Goal: Task Accomplishment & Management: Complete application form

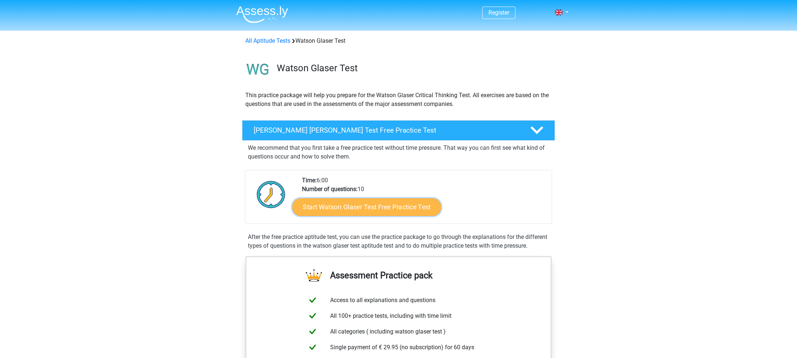
click at [361, 204] on link "Start Watson Glaser Test Free Practice Test" at bounding box center [366, 207] width 149 height 18
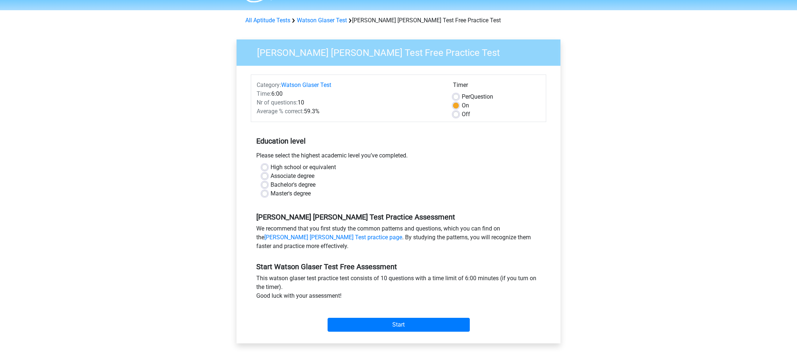
scroll to position [37, 0]
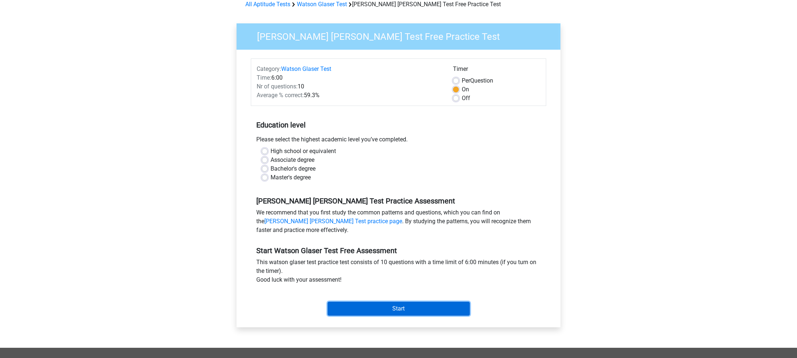
click at [375, 310] on input "Start" at bounding box center [398, 309] width 142 height 14
click at [298, 179] on label "Master's degree" at bounding box center [290, 177] width 40 height 9
click at [268, 179] on input "Master's degree" at bounding box center [265, 176] width 6 height 7
radio input "true"
click at [392, 307] on input "Start" at bounding box center [398, 309] width 142 height 14
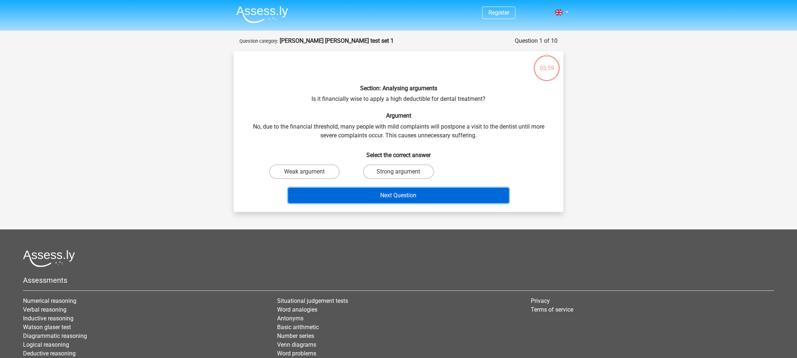
click at [366, 196] on button "Next Question" at bounding box center [398, 195] width 221 height 15
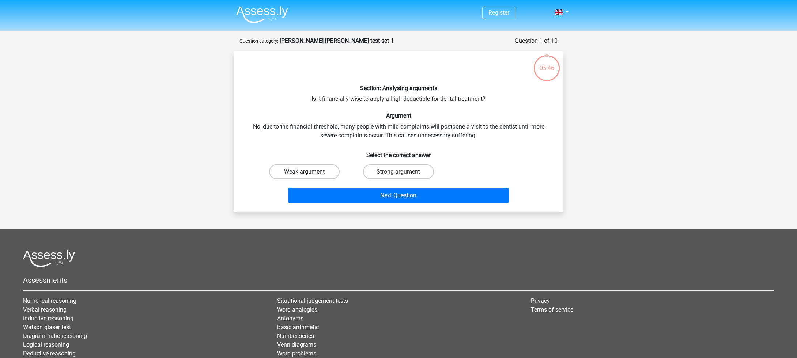
click at [331, 170] on label "Weak argument" at bounding box center [304, 171] width 71 height 15
click at [309, 172] on input "Weak argument" at bounding box center [306, 174] width 5 height 5
radio input "true"
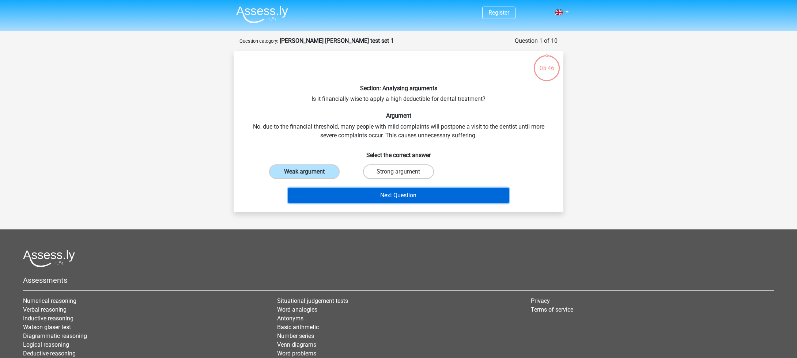
click at [391, 196] on button "Next Question" at bounding box center [398, 195] width 221 height 15
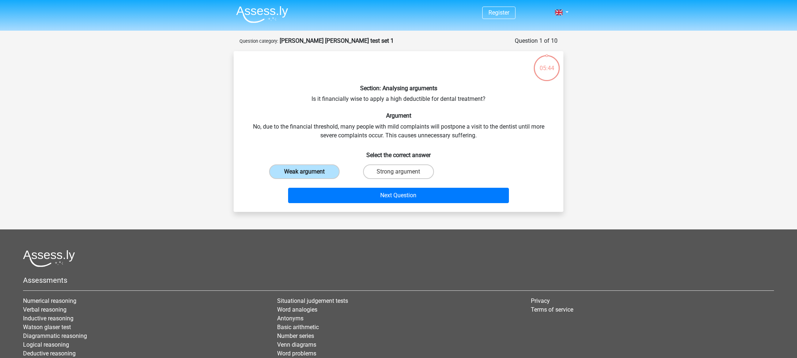
click at [313, 173] on label "Weak argument" at bounding box center [304, 171] width 71 height 15
click at [309, 173] on input "Weak argument" at bounding box center [306, 174] width 5 height 5
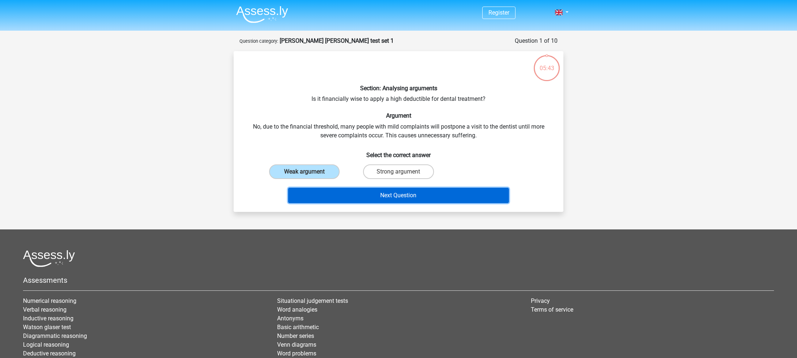
click at [333, 200] on button "Next Question" at bounding box center [398, 195] width 221 height 15
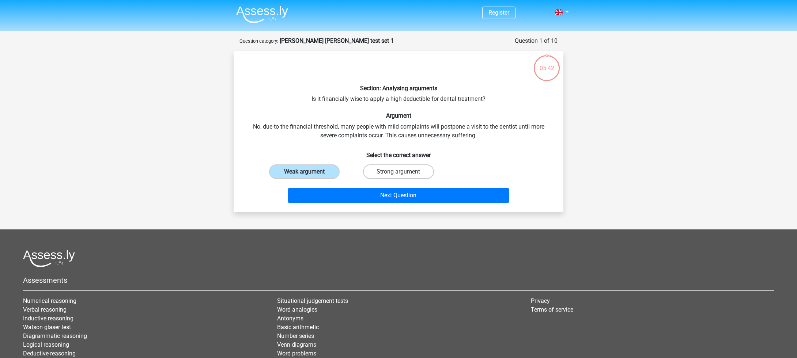
click at [320, 185] on div "Next Question" at bounding box center [398, 194] width 306 height 24
click at [316, 177] on label "Weak argument" at bounding box center [304, 171] width 71 height 15
click at [309, 177] on input "Weak argument" at bounding box center [306, 174] width 5 height 5
click at [316, 172] on label "Weak argument" at bounding box center [304, 171] width 71 height 15
click at [309, 172] on input "Weak argument" at bounding box center [306, 174] width 5 height 5
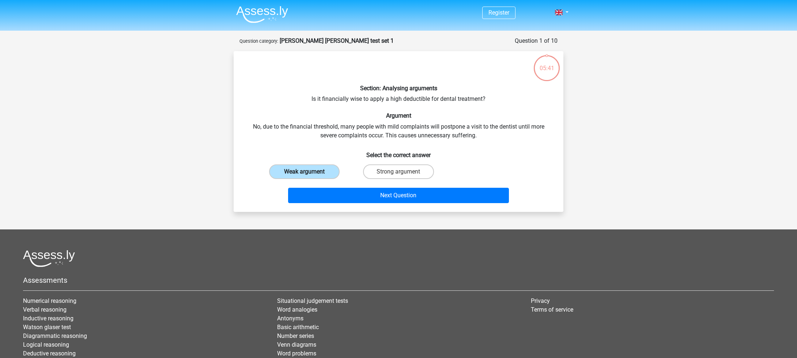
click at [313, 170] on label "Weak argument" at bounding box center [304, 171] width 71 height 15
click at [309, 172] on input "Weak argument" at bounding box center [306, 174] width 5 height 5
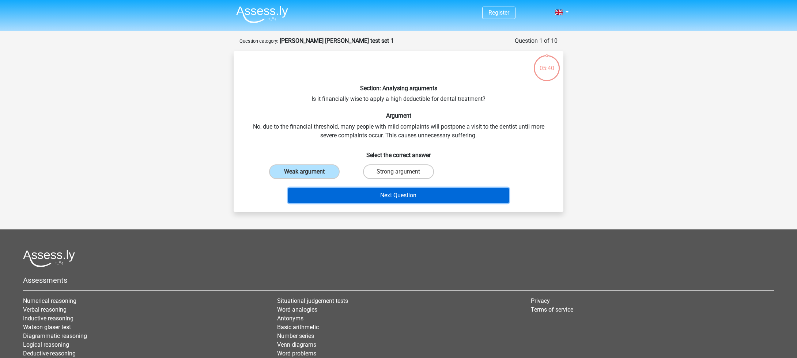
click at [423, 198] on button "Next Question" at bounding box center [398, 195] width 221 height 15
click at [409, 195] on button "Next Question" at bounding box center [398, 195] width 221 height 15
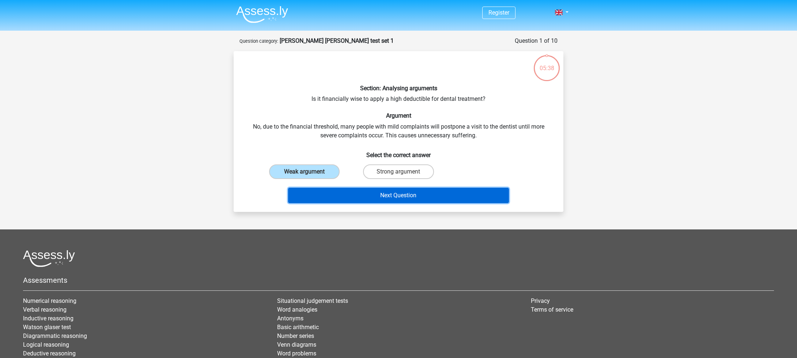
click at [409, 195] on button "Next Question" at bounding box center [398, 195] width 221 height 15
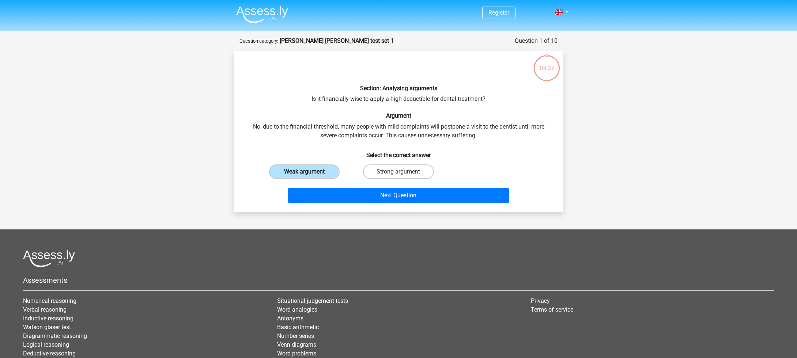
click at [329, 170] on label "Weak argument" at bounding box center [304, 171] width 71 height 15
click at [309, 172] on input "Weak argument" at bounding box center [306, 174] width 5 height 5
drag, startPoint x: 329, startPoint y: 170, endPoint x: 327, endPoint y: 141, distance: 29.3
click at [327, 141] on div "Section: Analysing arguments Is it financially wise to apply a high deductible …" at bounding box center [398, 131] width 324 height 149
click at [327, 140] on div "Section: Analysing arguments Is it financially wise to apply a high deductible …" at bounding box center [398, 131] width 324 height 149
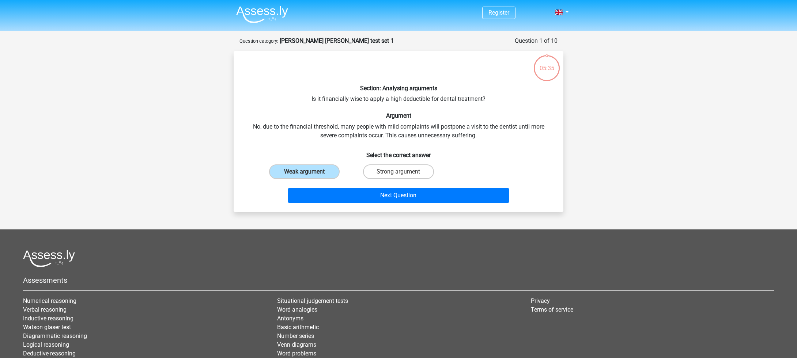
drag, startPoint x: 327, startPoint y: 140, endPoint x: 325, endPoint y: 91, distance: 49.4
click at [325, 91] on h6 "Section: Analysing arguments" at bounding box center [398, 88] width 306 height 7
click at [318, 174] on label "Weak argument" at bounding box center [304, 171] width 71 height 15
click at [309, 174] on input "Weak argument" at bounding box center [306, 174] width 5 height 5
click at [325, 171] on label "Weak argument" at bounding box center [304, 171] width 71 height 15
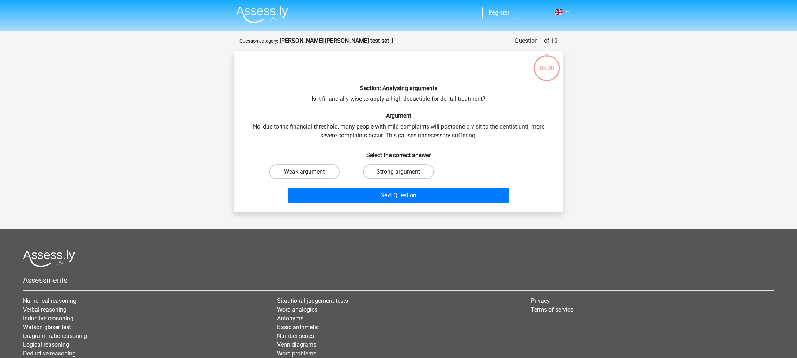
click at [309, 172] on input "Weak argument" at bounding box center [306, 174] width 5 height 5
radio input "true"
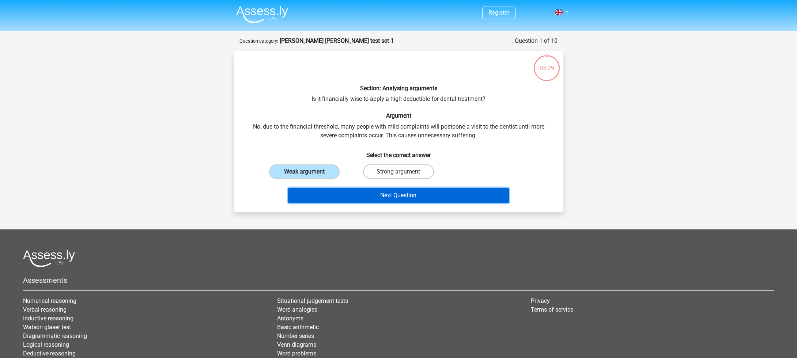
click at [330, 194] on button "Next Question" at bounding box center [398, 195] width 221 height 15
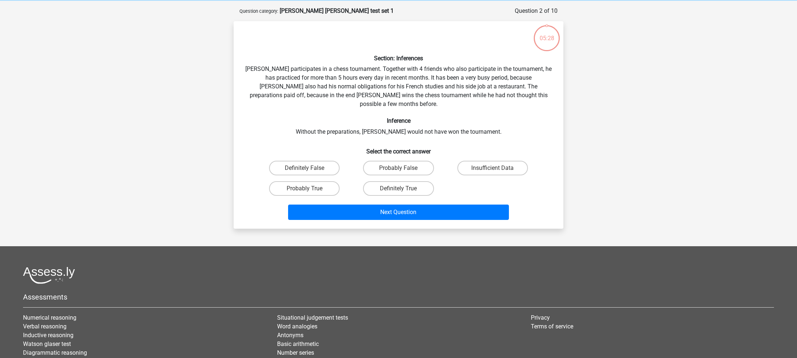
scroll to position [37, 0]
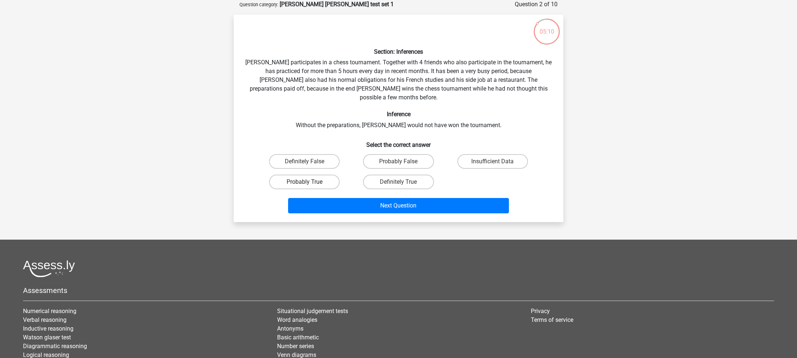
click at [307, 175] on label "Probably True" at bounding box center [304, 182] width 71 height 15
click at [307, 182] on input "Probably True" at bounding box center [306, 184] width 5 height 5
radio input "true"
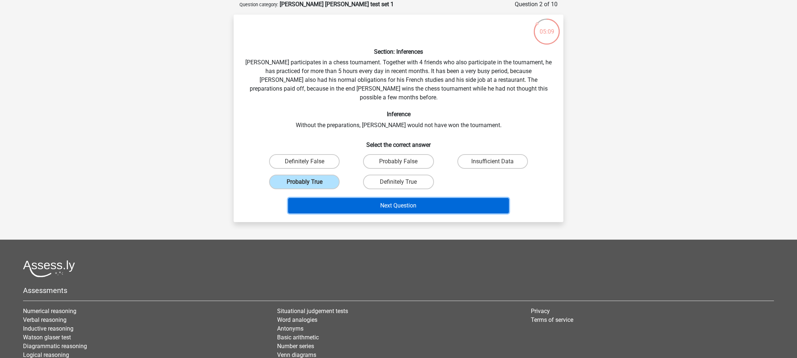
click at [319, 198] on button "Next Question" at bounding box center [398, 205] width 221 height 15
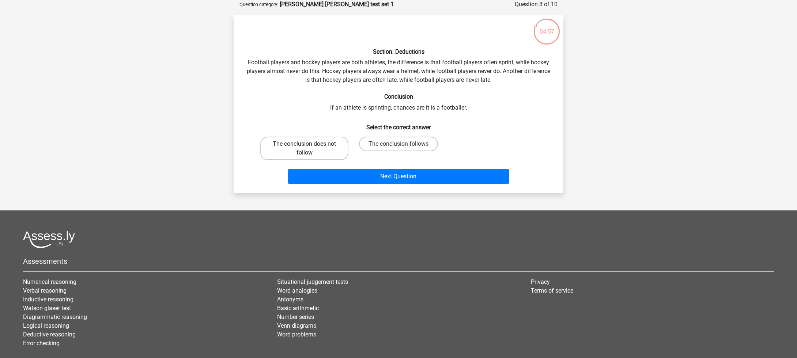
click at [335, 140] on label "The conclusion does not follow" at bounding box center [304, 148] width 88 height 23
click at [309, 144] on input "The conclusion does not follow" at bounding box center [306, 146] width 5 height 5
radio input "true"
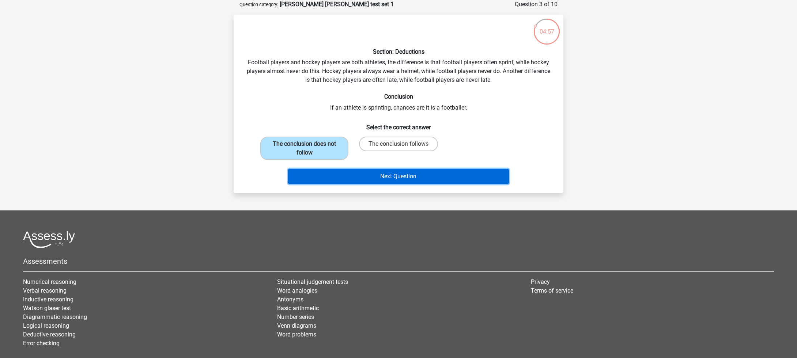
click at [352, 174] on button "Next Question" at bounding box center [398, 176] width 221 height 15
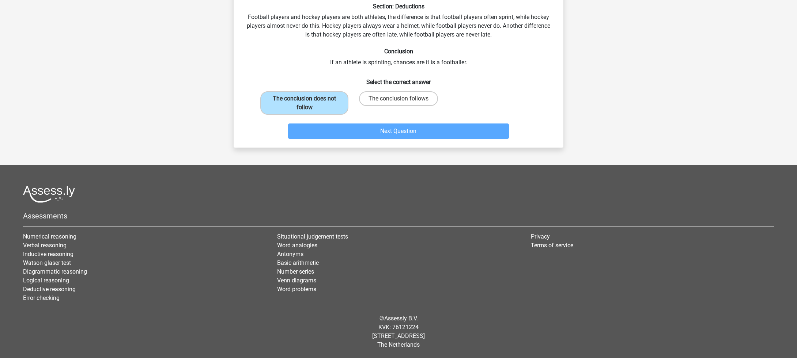
scroll to position [0, 0]
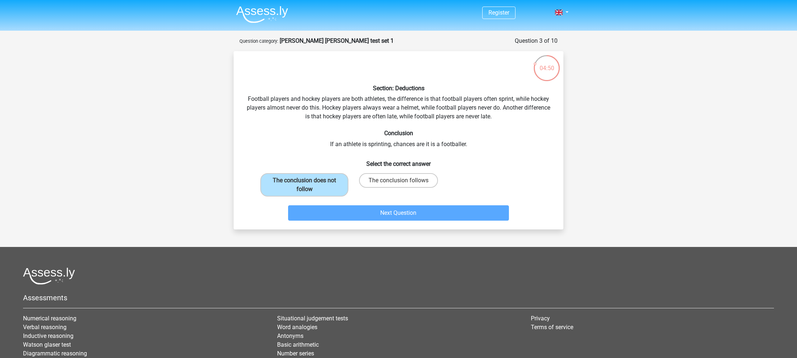
click at [459, 232] on div "Register Nederlands English" at bounding box center [398, 220] width 797 height 440
click at [336, 181] on label "The conclusion does not follow" at bounding box center [304, 184] width 88 height 23
click at [309, 181] on input "The conclusion does not follow" at bounding box center [306, 183] width 5 height 5
drag, startPoint x: 424, startPoint y: 202, endPoint x: 429, endPoint y: 202, distance: 5.1
click at [428, 202] on div "Next Question" at bounding box center [398, 212] width 306 height 24
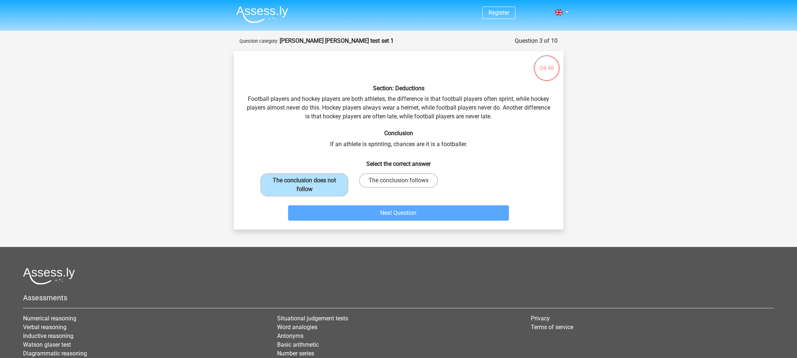
click at [430, 202] on div "Next Question" at bounding box center [398, 212] width 306 height 24
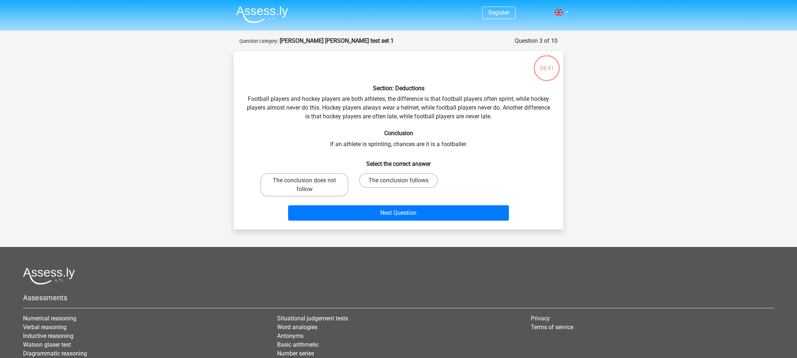
click at [320, 182] on label "The conclusion does not follow" at bounding box center [304, 184] width 88 height 23
click at [309, 182] on input "The conclusion does not follow" at bounding box center [306, 183] width 5 height 5
radio input "true"
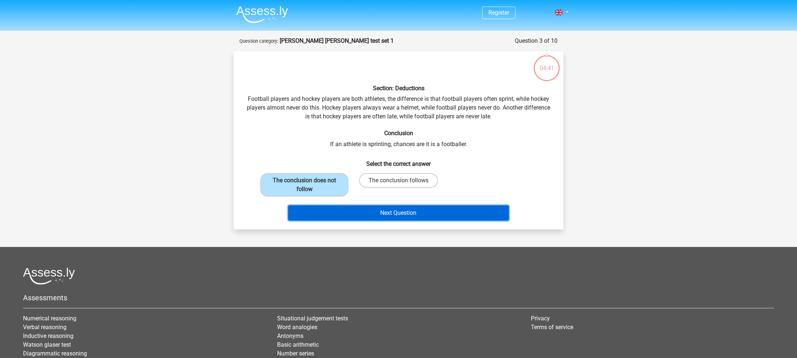
click at [350, 212] on button "Next Question" at bounding box center [398, 212] width 221 height 15
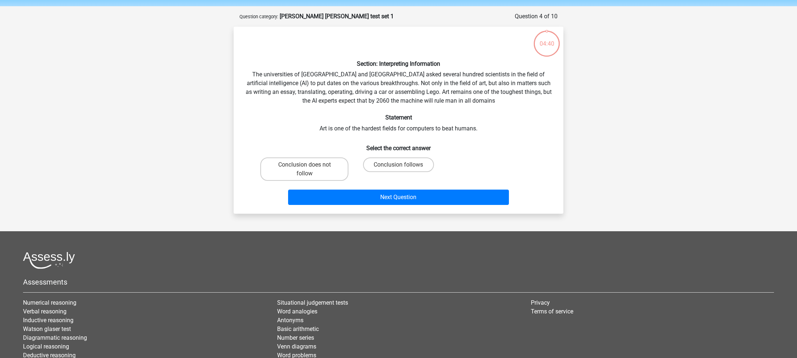
scroll to position [37, 0]
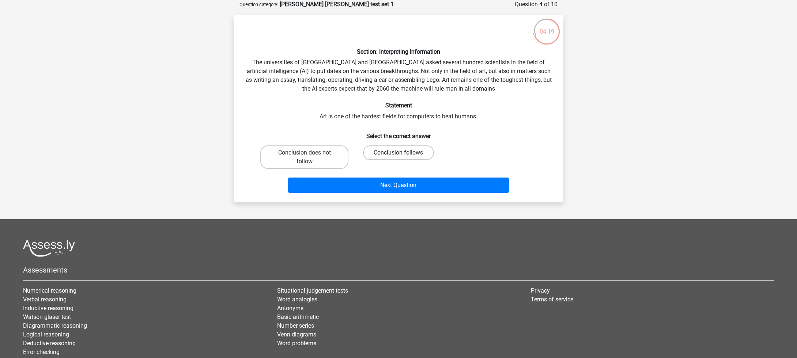
click at [376, 150] on label "Conclusion follows" at bounding box center [398, 152] width 71 height 15
click at [398, 153] on input "Conclusion follows" at bounding box center [400, 155] width 5 height 5
radio input "true"
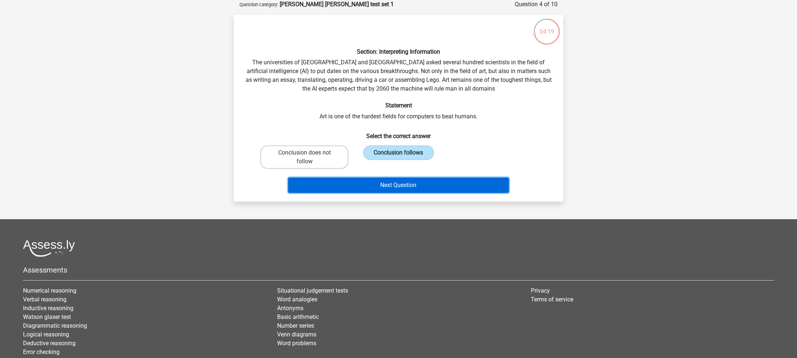
click at [375, 181] on button "Next Question" at bounding box center [398, 185] width 221 height 15
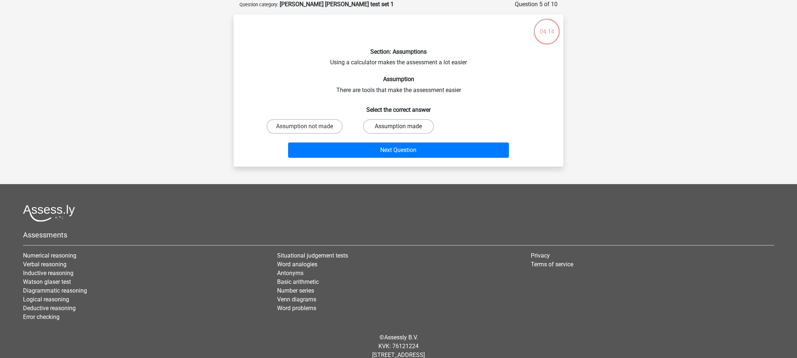
click at [380, 125] on label "Assumption made" at bounding box center [398, 126] width 71 height 15
click at [398, 126] on input "Assumption made" at bounding box center [400, 128] width 5 height 5
radio input "true"
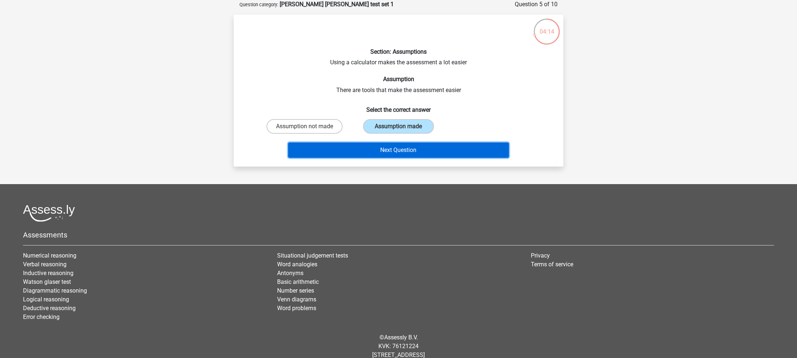
click at [375, 147] on button "Next Question" at bounding box center [398, 150] width 221 height 15
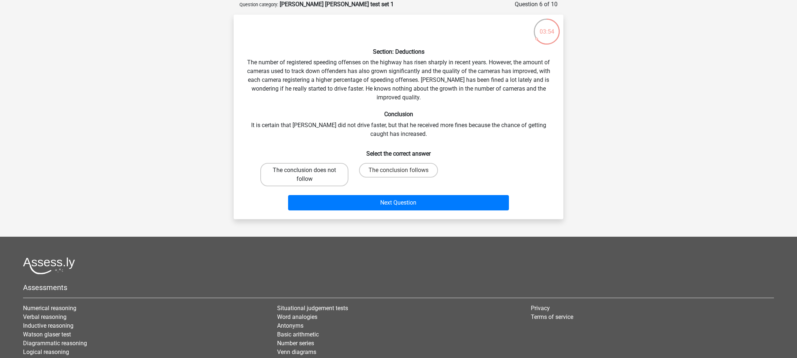
click at [331, 173] on label "The conclusion does not follow" at bounding box center [304, 174] width 88 height 23
click at [309, 173] on input "The conclusion does not follow" at bounding box center [306, 172] width 5 height 5
radio input "true"
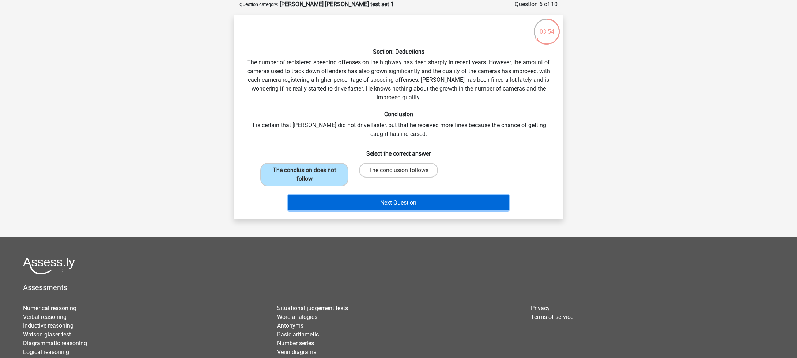
click at [346, 206] on button "Next Question" at bounding box center [398, 202] width 221 height 15
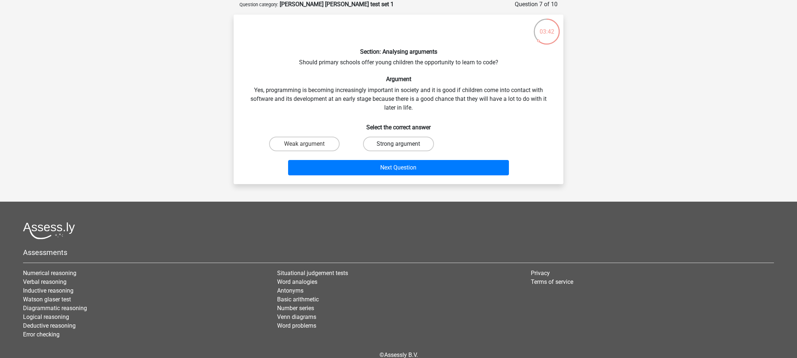
click at [412, 146] on label "Strong argument" at bounding box center [398, 144] width 71 height 15
click at [403, 146] on input "Strong argument" at bounding box center [400, 146] width 5 height 5
radio input "true"
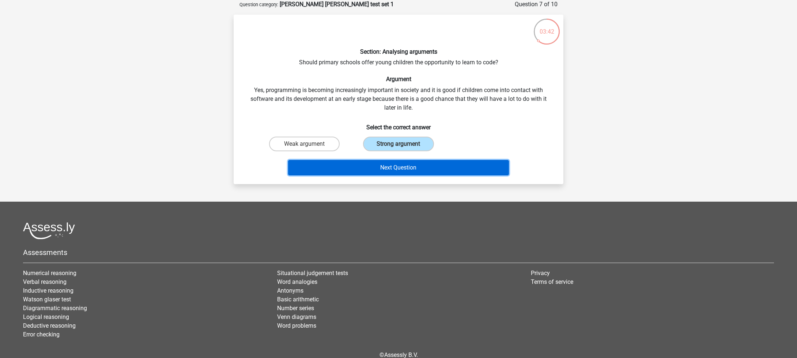
click at [411, 172] on button "Next Question" at bounding box center [398, 167] width 221 height 15
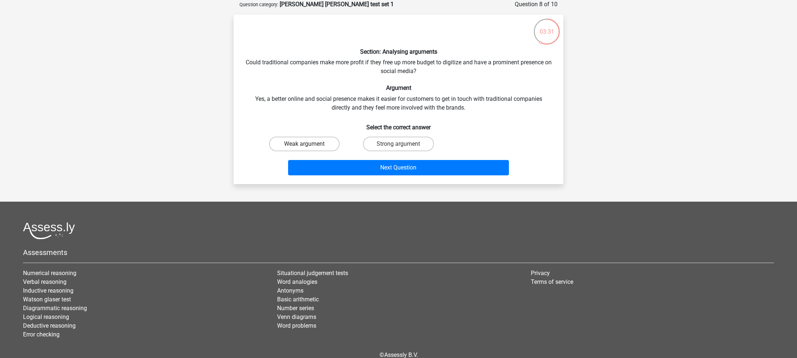
click at [312, 144] on label "Weak argument" at bounding box center [304, 144] width 71 height 15
click at [309, 144] on input "Weak argument" at bounding box center [306, 146] width 5 height 5
radio input "true"
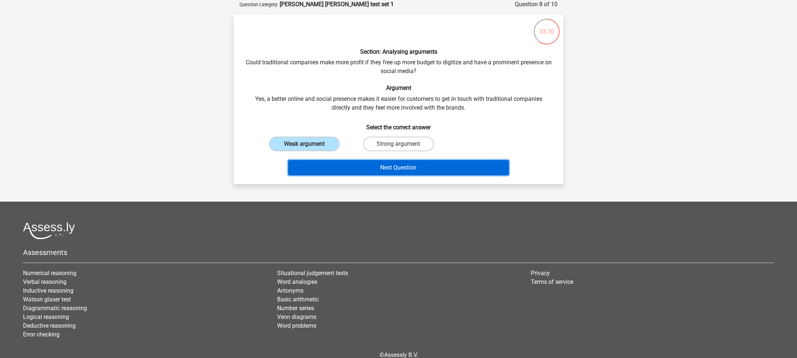
click at [334, 167] on button "Next Question" at bounding box center [398, 167] width 221 height 15
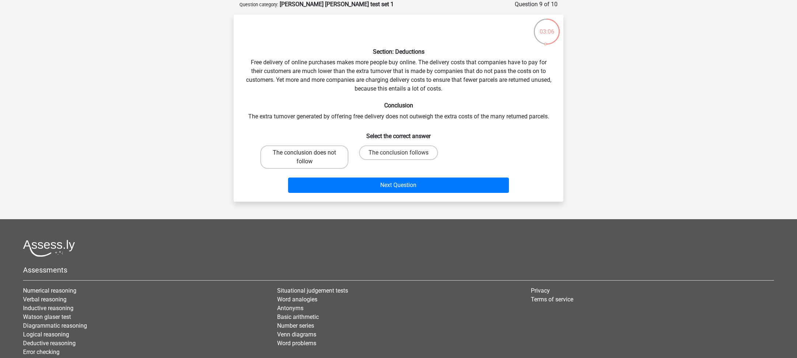
click at [336, 156] on label "The conclusion does not follow" at bounding box center [304, 156] width 88 height 23
click at [309, 156] on input "The conclusion does not follow" at bounding box center [306, 155] width 5 height 5
radio input "true"
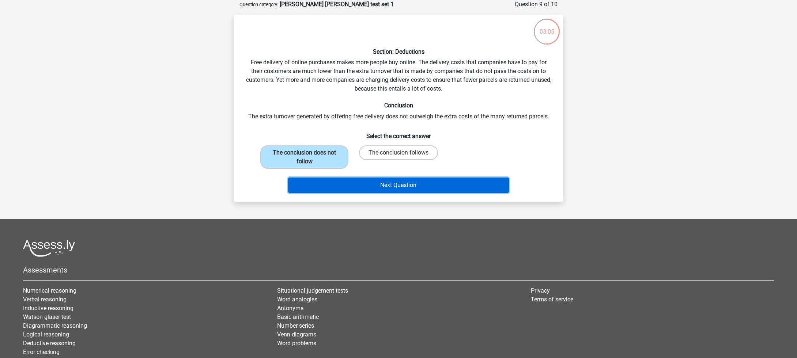
click at [370, 188] on button "Next Question" at bounding box center [398, 185] width 221 height 15
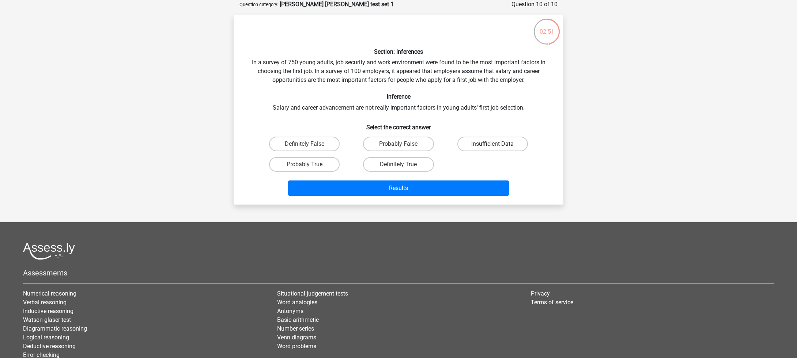
click at [523, 148] on label "Insufficient Data" at bounding box center [492, 144] width 71 height 15
click at [497, 148] on input "Insufficient Data" at bounding box center [494, 146] width 5 height 5
radio input "true"
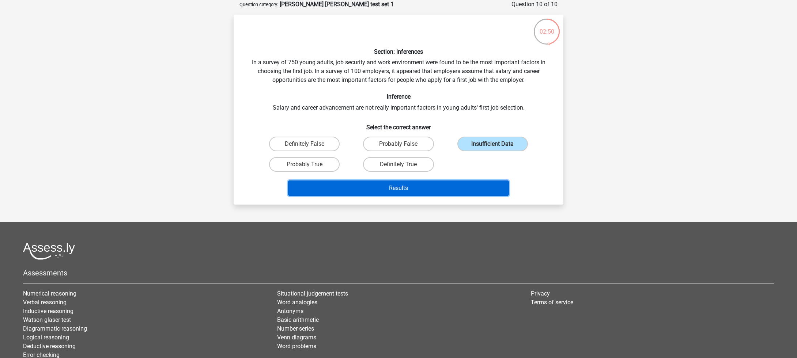
click at [496, 190] on button "Results" at bounding box center [398, 188] width 221 height 15
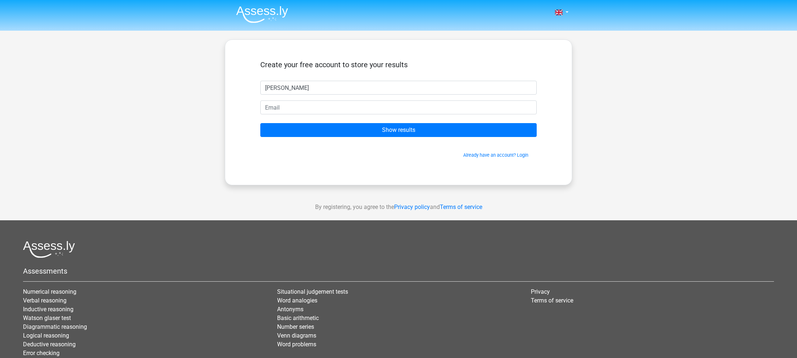
type input "[PERSON_NAME]"
click at [396, 106] on input "email" at bounding box center [398, 107] width 276 height 14
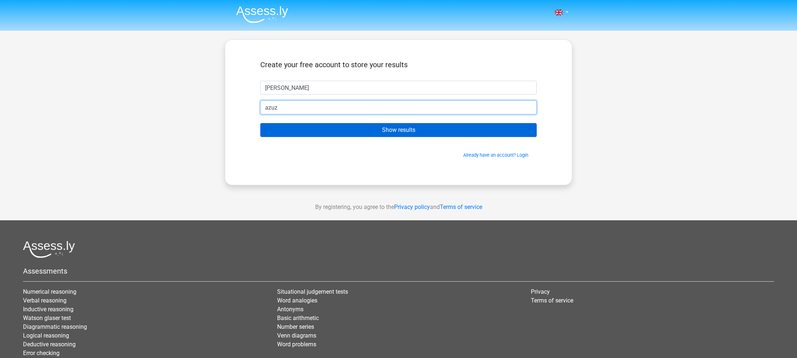
type input "azuz"
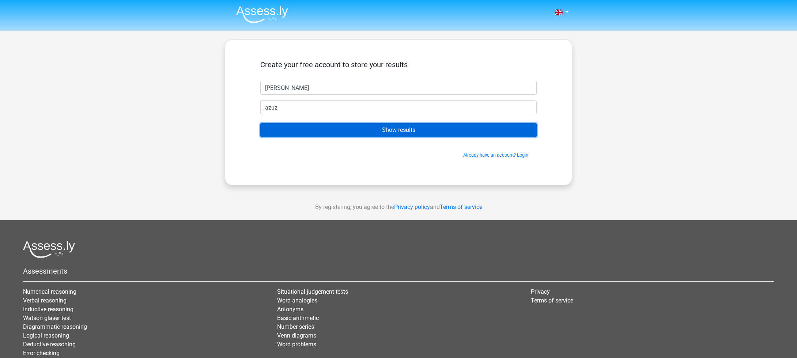
click at [496, 133] on input "Show results" at bounding box center [398, 130] width 276 height 14
click at [493, 130] on input "Show results" at bounding box center [398, 130] width 276 height 14
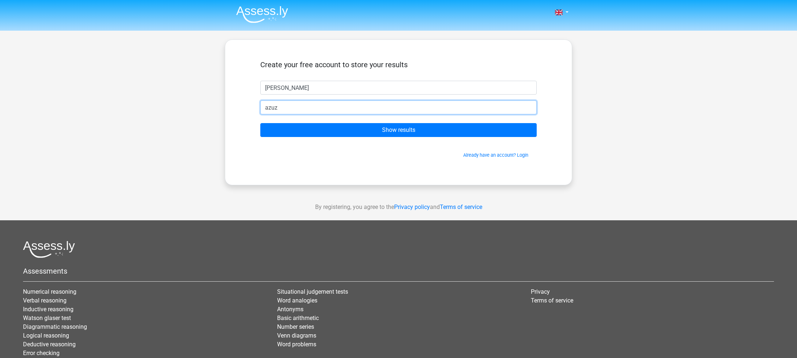
drag, startPoint x: 316, startPoint y: 106, endPoint x: 202, endPoint y: 94, distance: 115.1
click at [208, 96] on div "Nederlands English" at bounding box center [398, 206] width 797 height 413
click at [281, 108] on input "saraaz@gmail.com" at bounding box center [398, 107] width 276 height 14
type input "[EMAIL_ADDRESS][DOMAIN_NAME]"
click at [277, 123] on form "Create your free account to store your results sara saraazuz@gmail.com Show res…" at bounding box center [398, 109] width 276 height 98
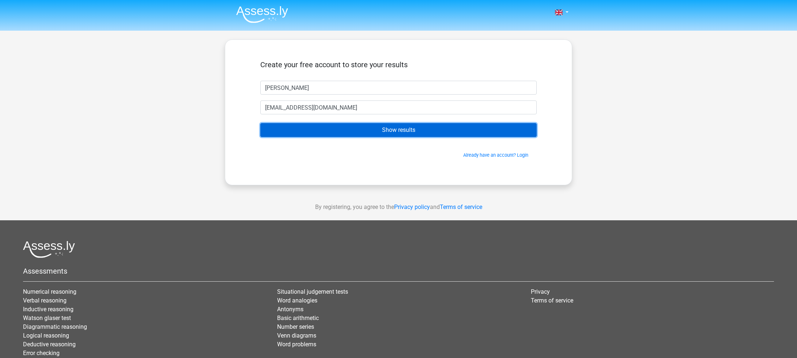
click at [278, 128] on input "Show results" at bounding box center [398, 130] width 276 height 14
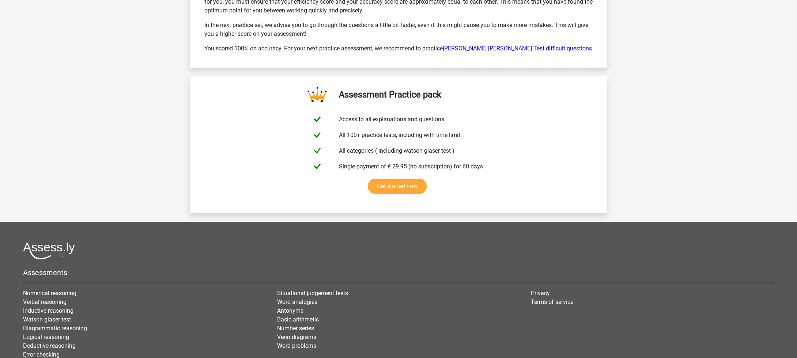
scroll to position [1169, 0]
